Goal: Task Accomplishment & Management: Complete application form

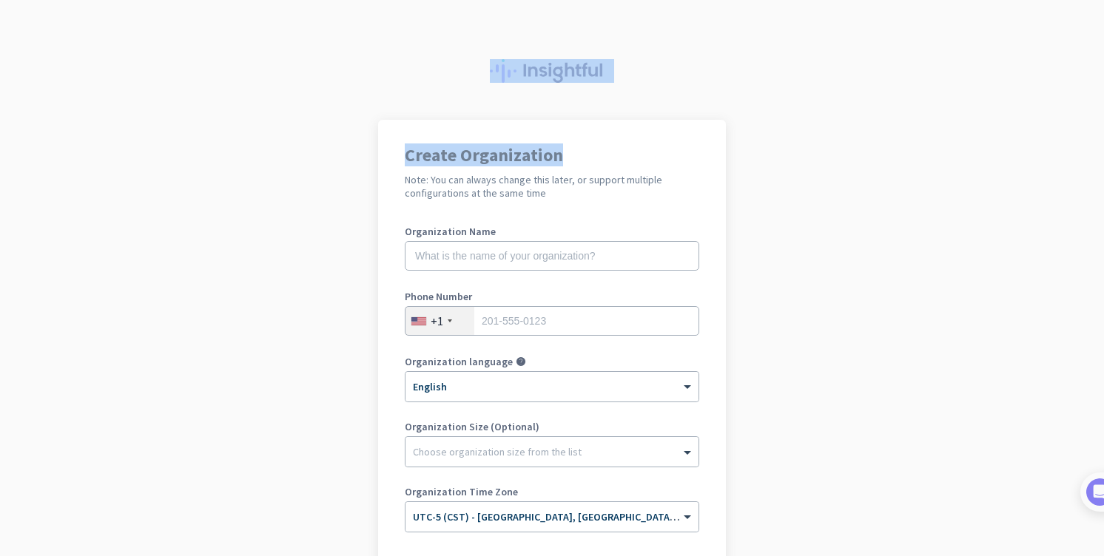
drag, startPoint x: 572, startPoint y: 155, endPoint x: 585, endPoint y: 113, distance: 44.0
click at [585, 113] on div "Create Organization Note: You can always change this later, or support multiple…" at bounding box center [552, 278] width 1104 height 556
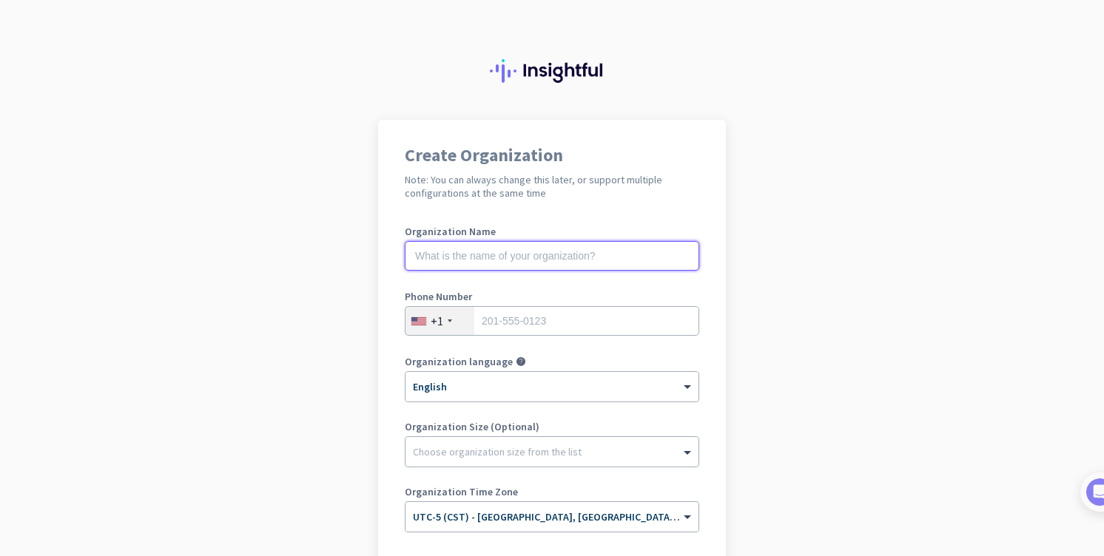
click at [517, 260] on input "text" at bounding box center [552, 256] width 294 height 30
type input "Mercor"
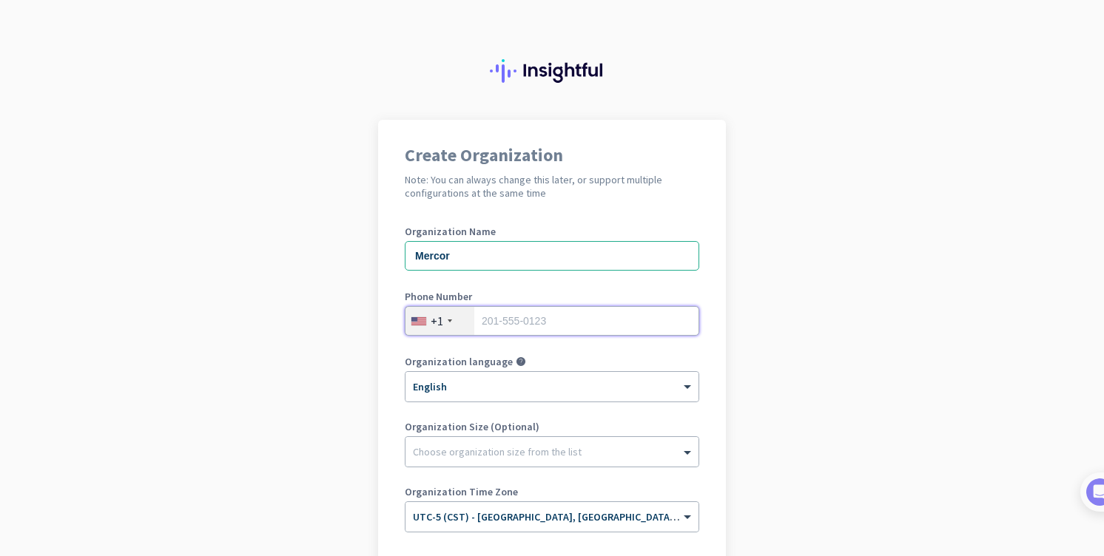
click at [529, 312] on input "tel" at bounding box center [552, 321] width 294 height 30
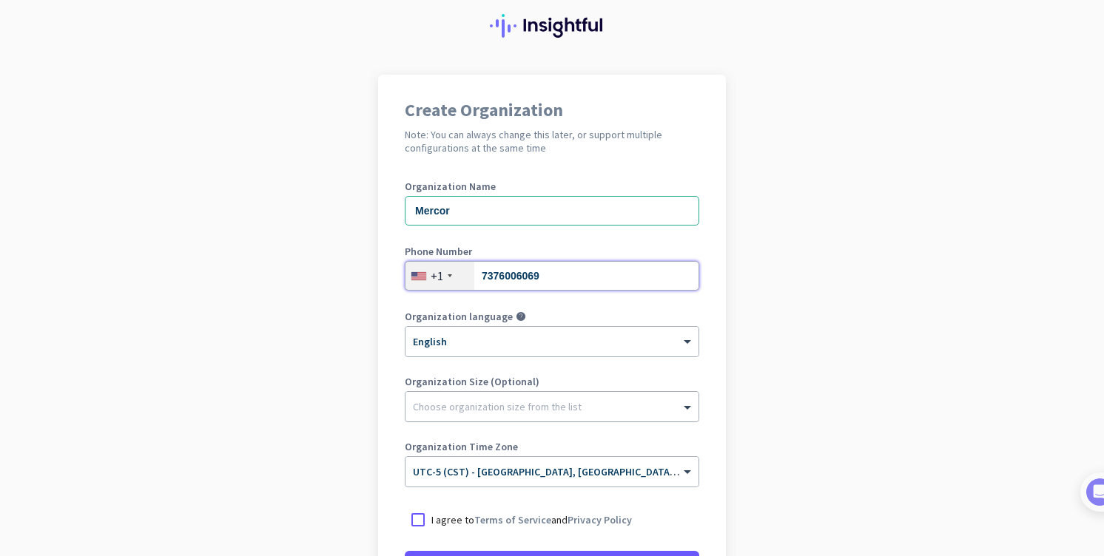
scroll to position [96, 0]
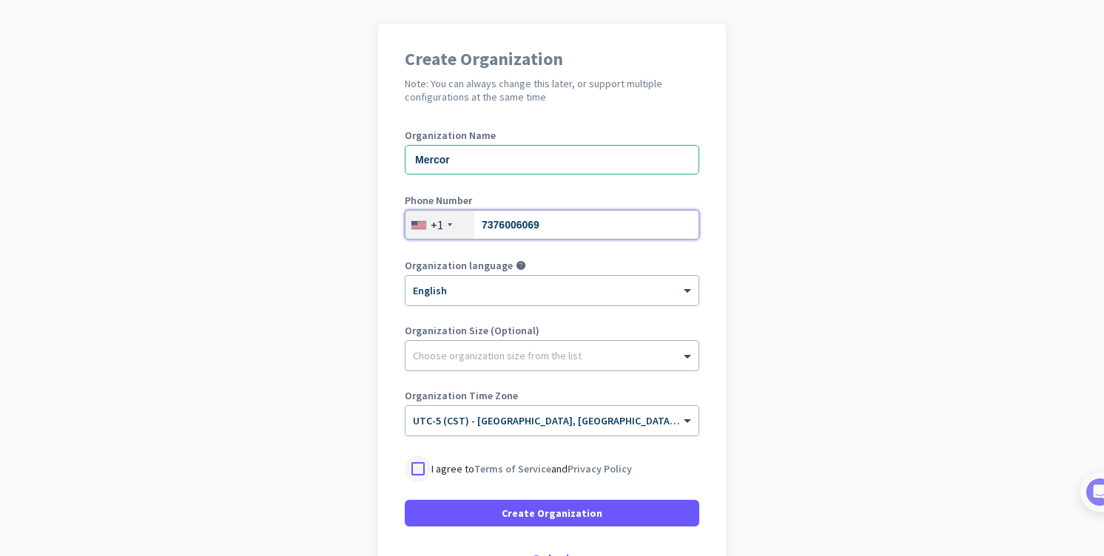
type input "7376006069"
click at [416, 472] on div at bounding box center [418, 469] width 27 height 27
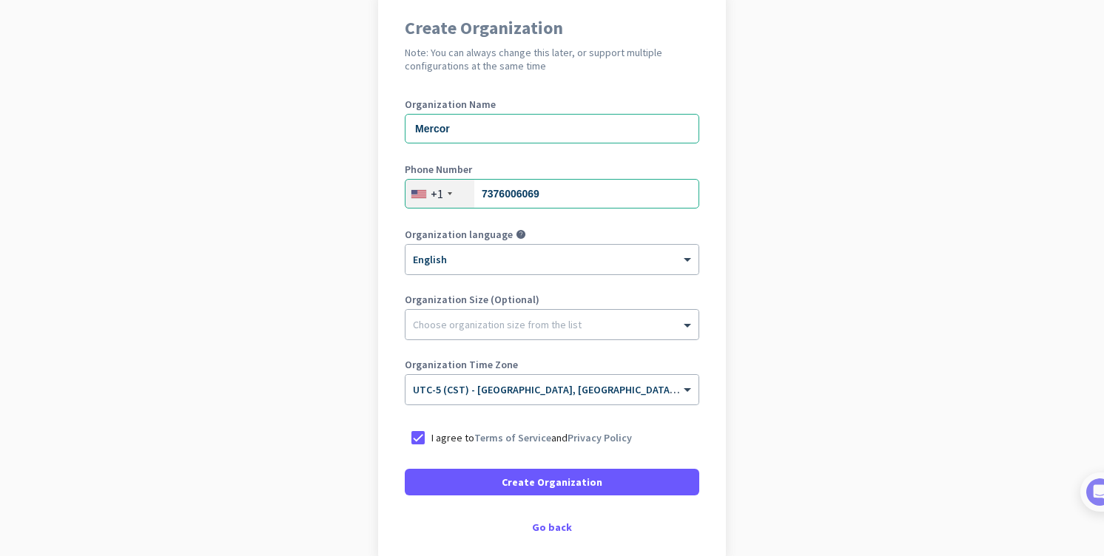
scroll to position [204, 0]
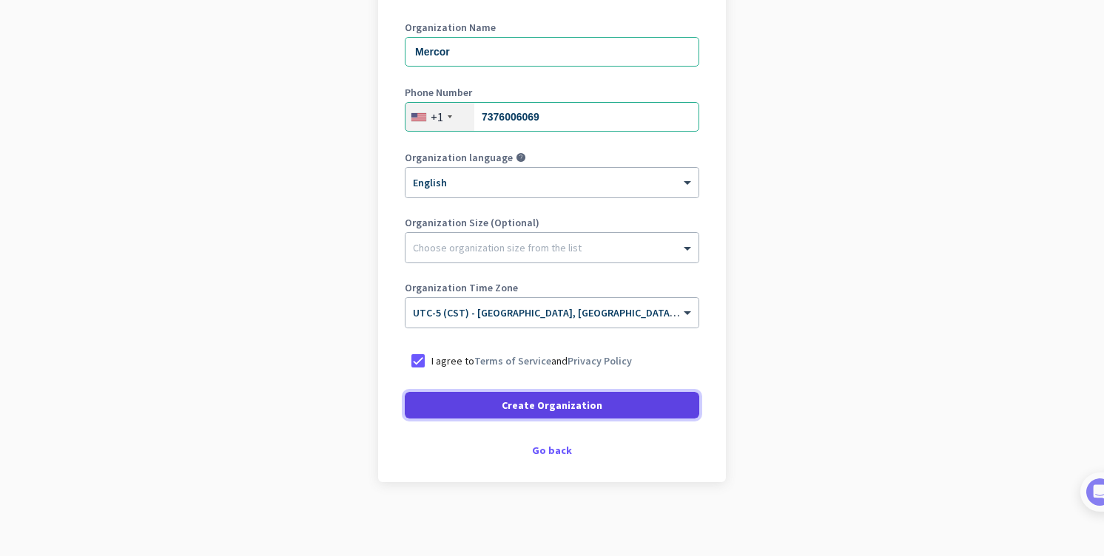
click at [555, 405] on span "Create Organization" at bounding box center [552, 405] width 101 height 15
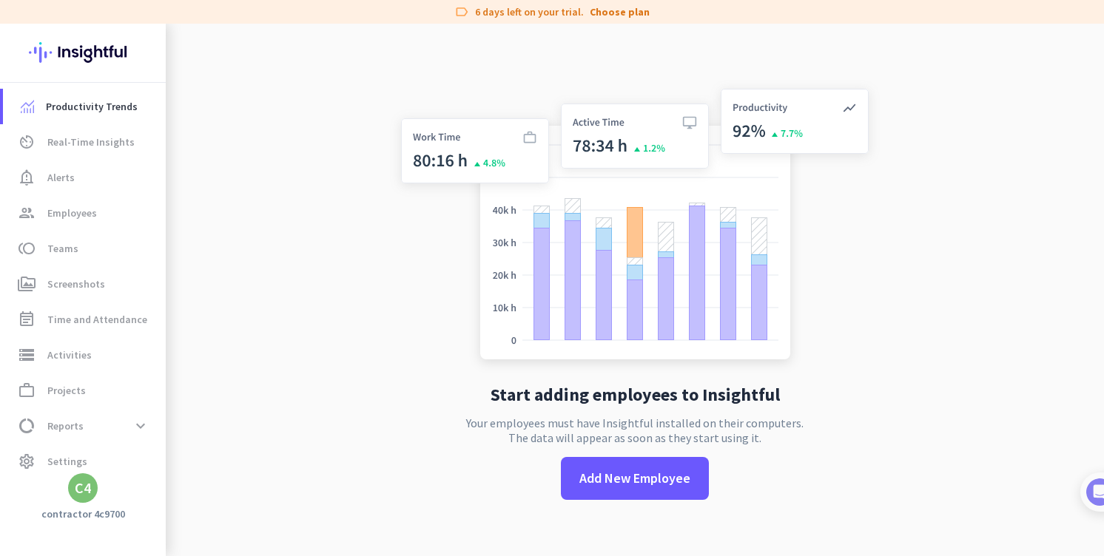
click at [80, 488] on div "C4" at bounding box center [83, 488] width 16 height 15
click at [148, 465] on span "Sign out" at bounding box center [162, 460] width 90 height 13
